Goal: Information Seeking & Learning: Learn about a topic

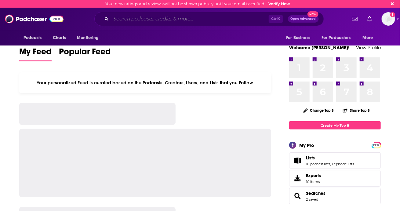
click at [162, 18] on input "Search podcasts, credits, & more..." at bounding box center [189, 19] width 157 height 10
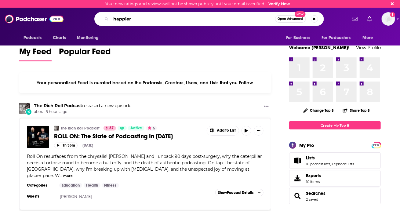
type input "happier"
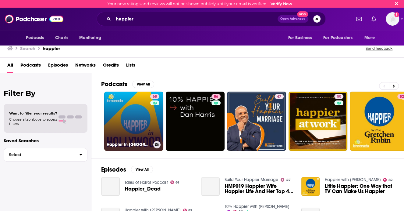
click at [126, 125] on link "68 Happier in [GEOGRAPHIC_DATA]" at bounding box center [133, 121] width 59 height 59
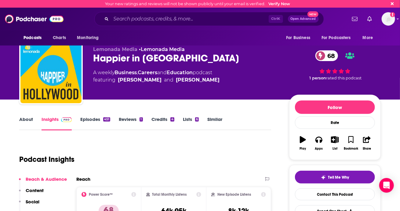
click at [26, 120] on link "About" at bounding box center [26, 123] width 14 height 14
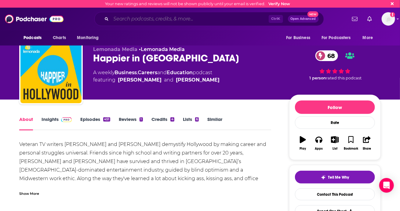
click at [194, 22] on input "Search podcasts, credits, & more..." at bounding box center [189, 19] width 157 height 10
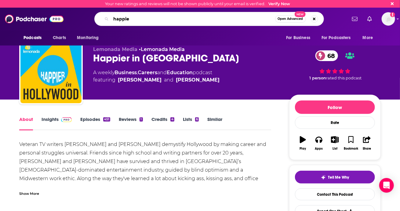
type input "happier"
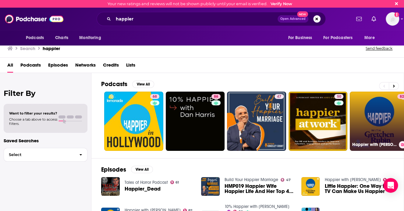
click at [371, 120] on link "82 Happier with [PERSON_NAME]" at bounding box center [379, 121] width 59 height 59
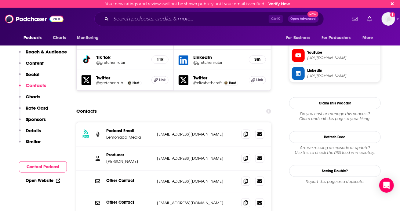
scroll to position [610, 0]
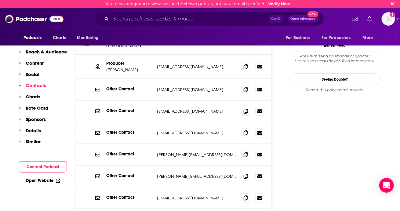
scroll to position [702, 0]
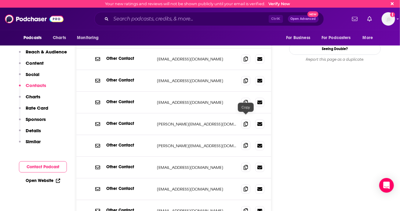
click at [244, 143] on icon at bounding box center [245, 145] width 4 height 5
click at [249, 119] on span at bounding box center [245, 123] width 9 height 9
